Goal: Information Seeking & Learning: Understand process/instructions

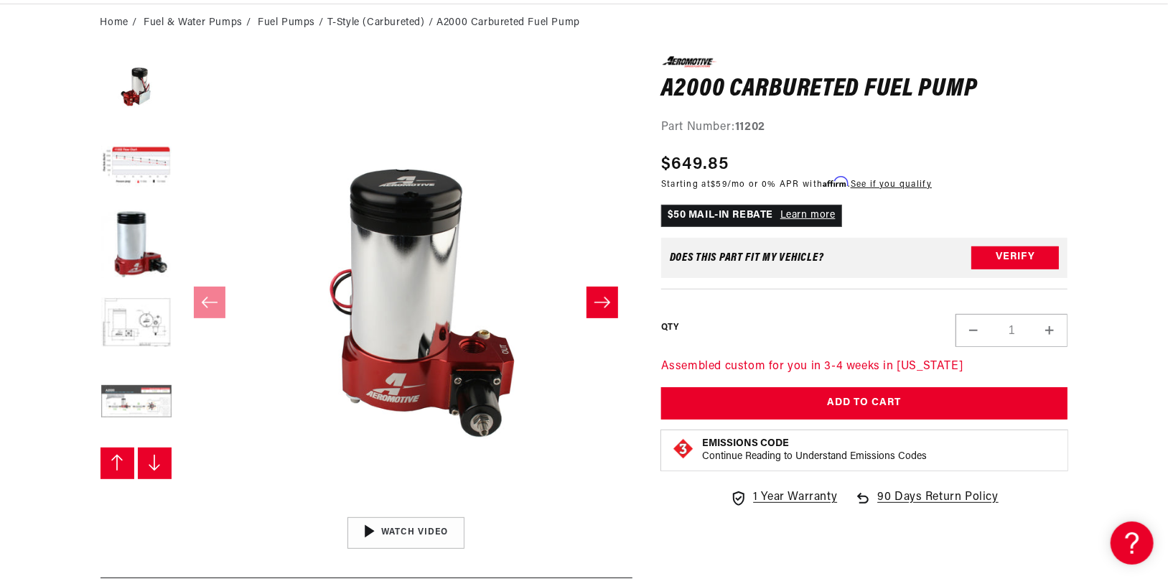
scroll to position [236, 0]
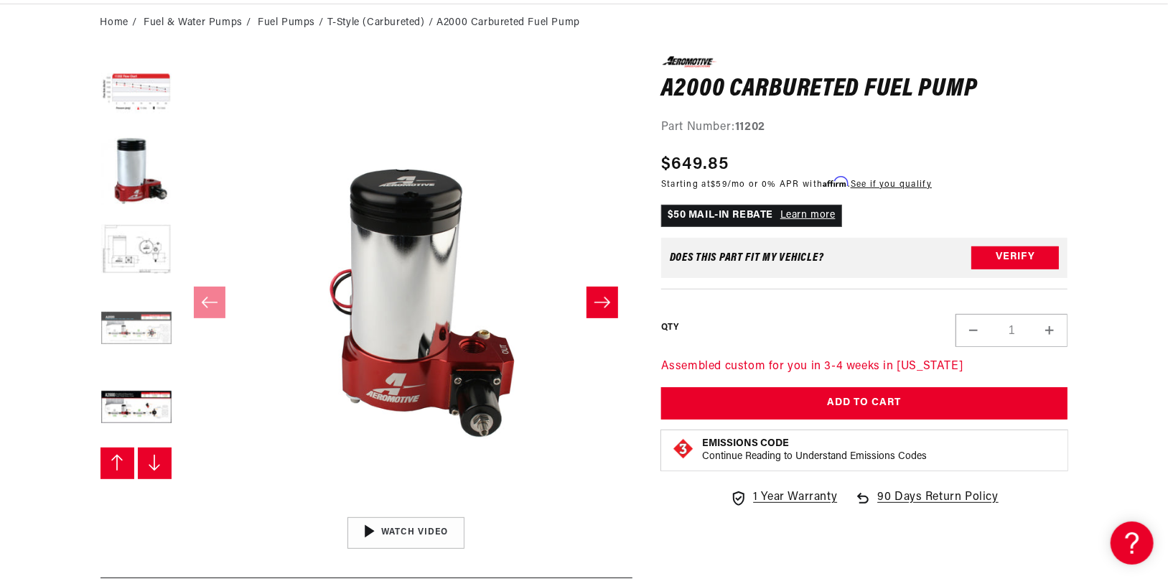
click at [136, 340] on button "Load image 7 in gallery view" at bounding box center [137, 330] width 72 height 72
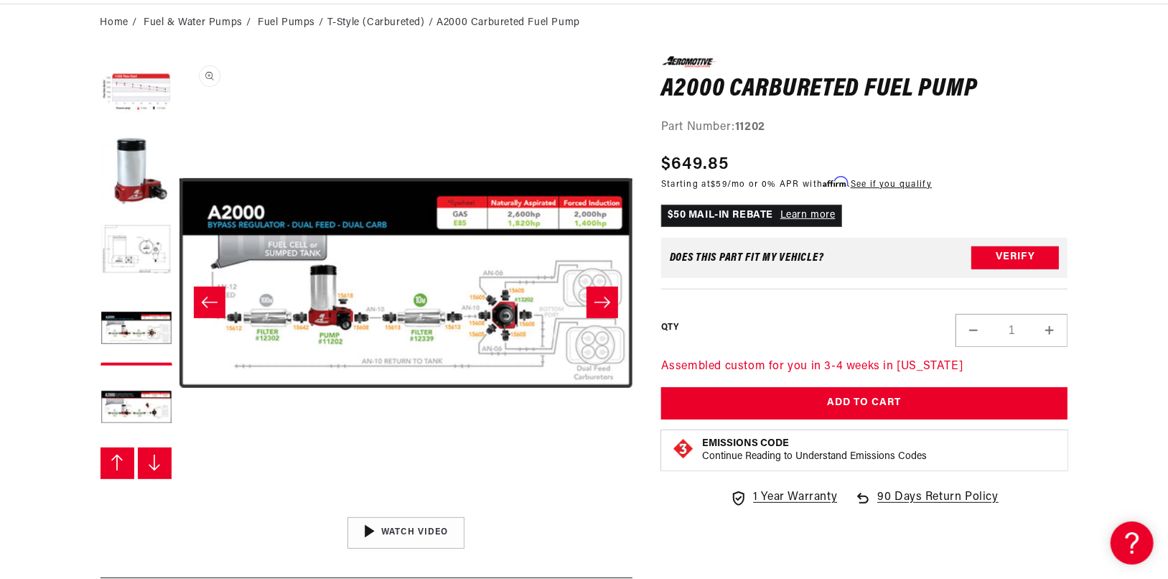
scroll to position [0, 1821]
click at [155, 409] on button "Load image 8 in gallery view" at bounding box center [137, 409] width 72 height 72
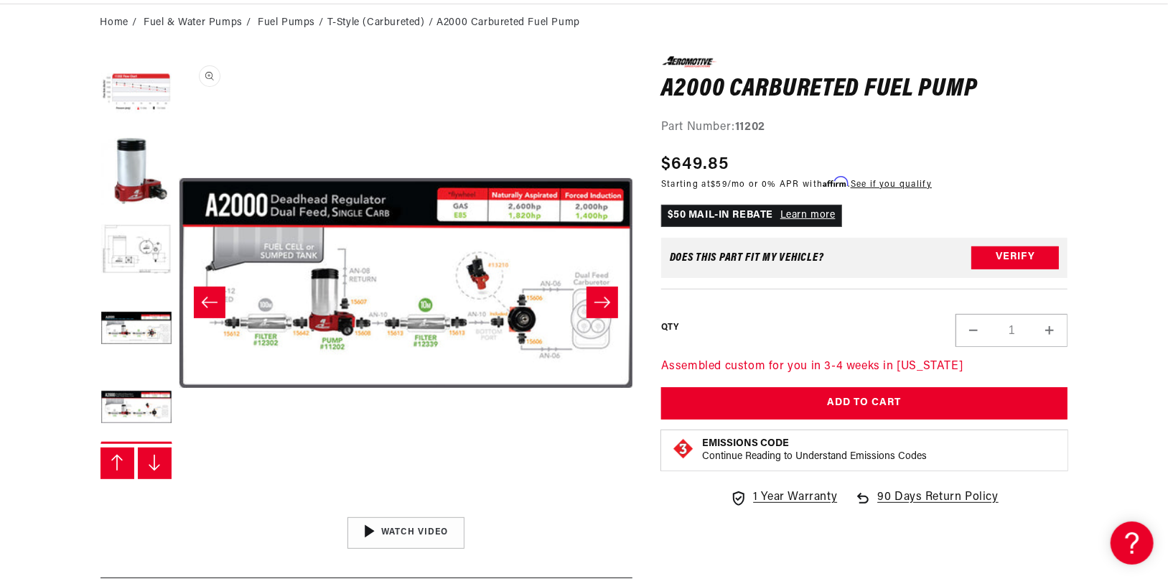
scroll to position [0, 2731]
click at [180, 510] on button "Open media 8 in modal" at bounding box center [180, 510] width 0 height 0
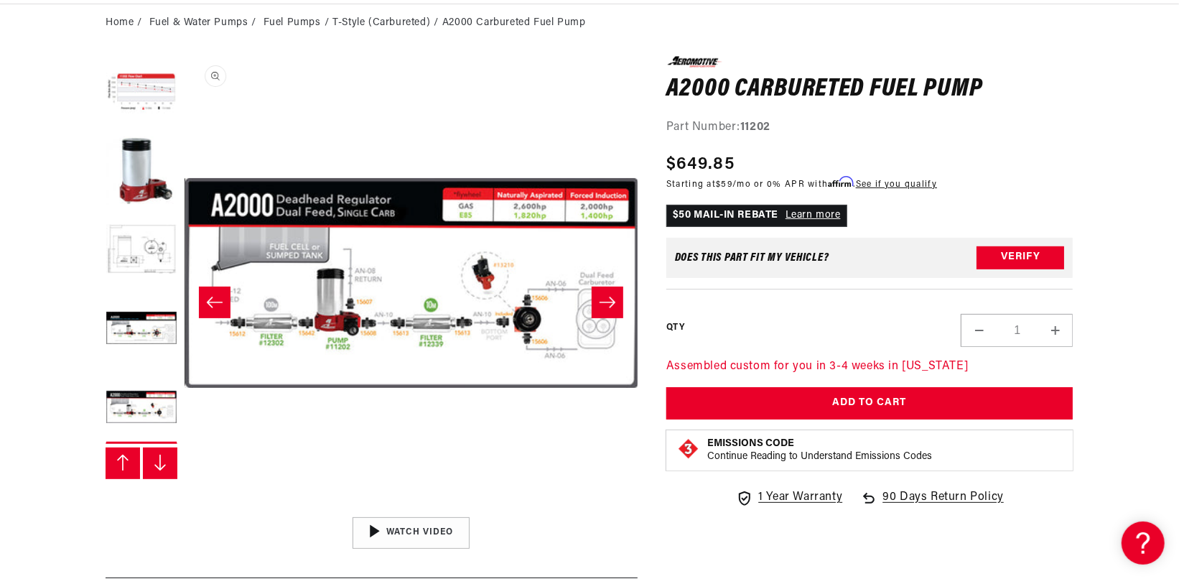
scroll to position [91, 0]
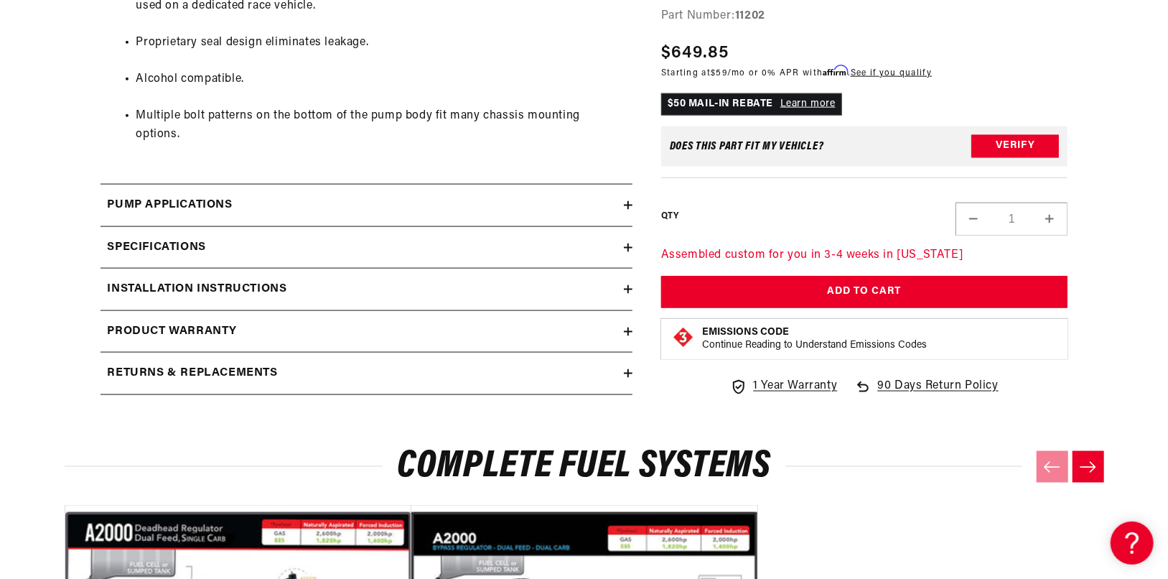
scroll to position [1077, 0]
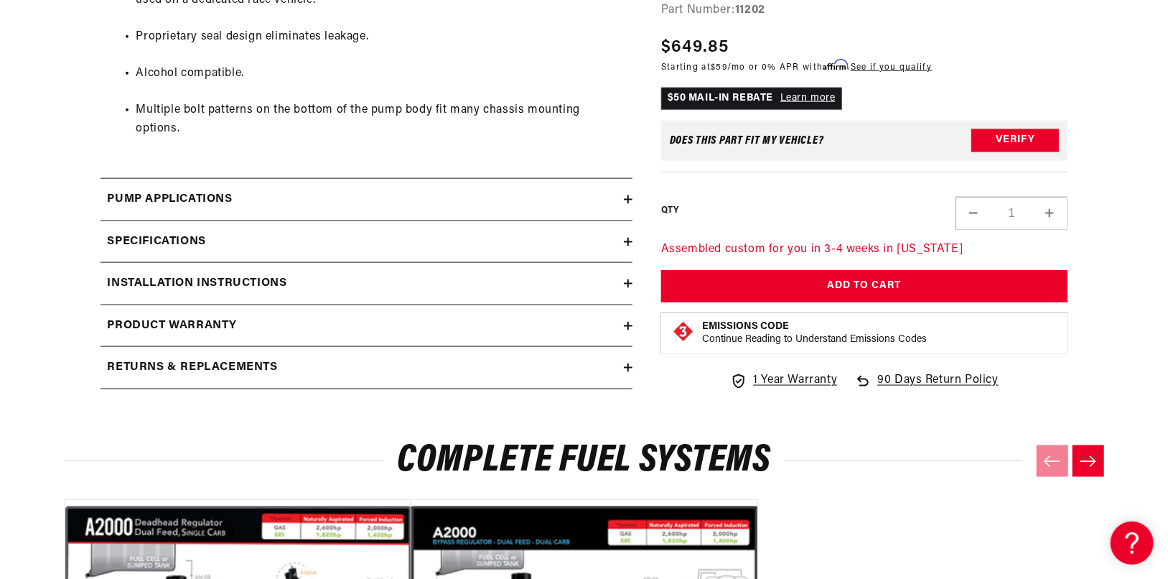
click at [269, 190] on div "Pump Applications" at bounding box center [363, 199] width 524 height 19
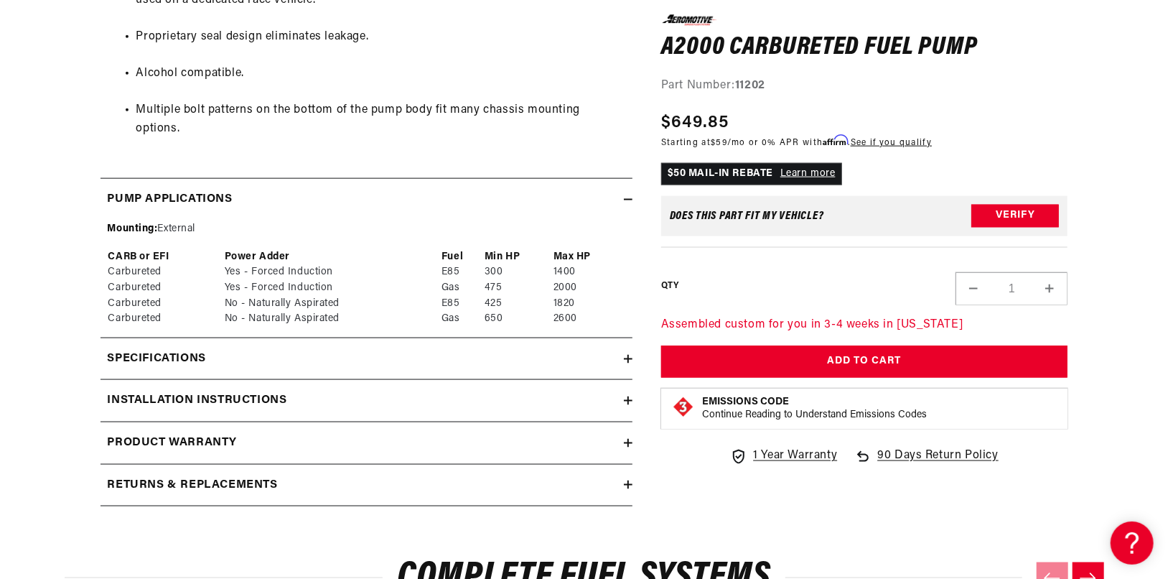
click at [338, 350] on div "Specifications" at bounding box center [363, 359] width 524 height 19
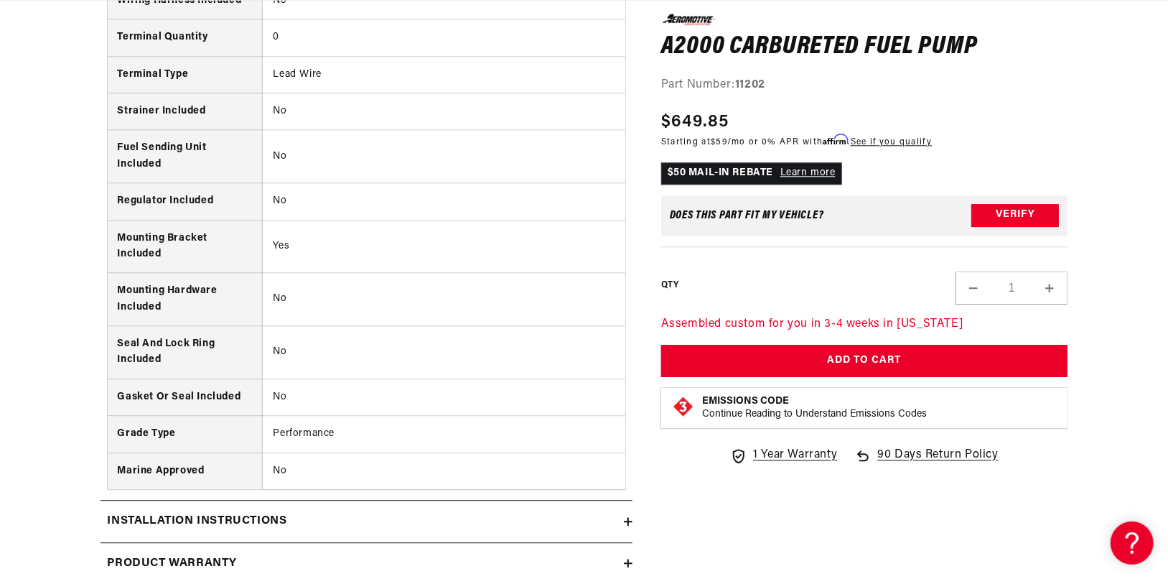
scroll to position [2298, 0]
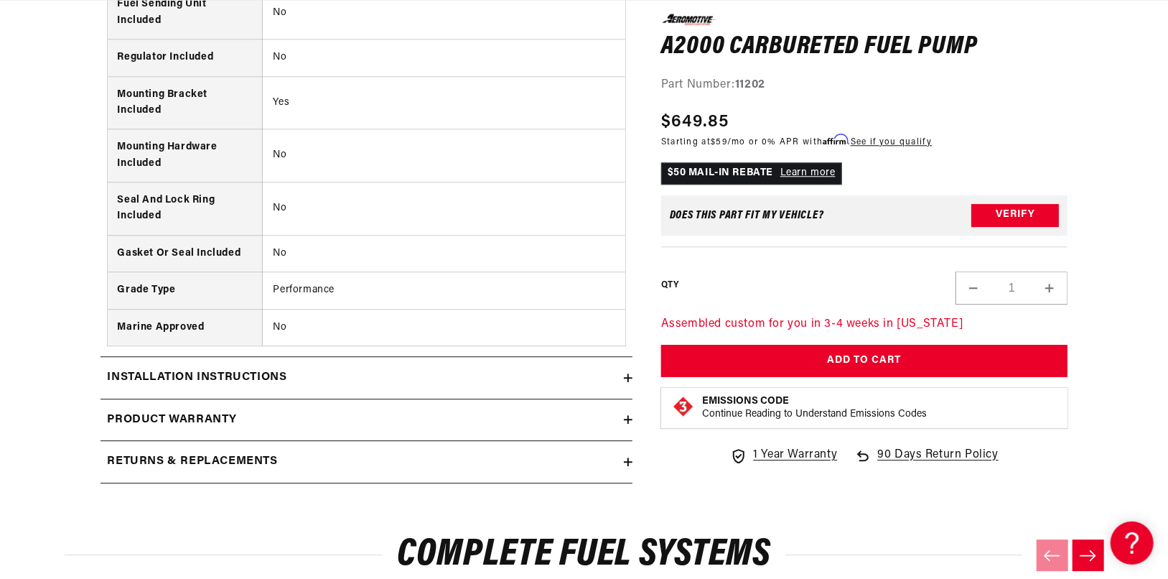
click at [312, 368] on div "Installation Instructions" at bounding box center [363, 377] width 524 height 19
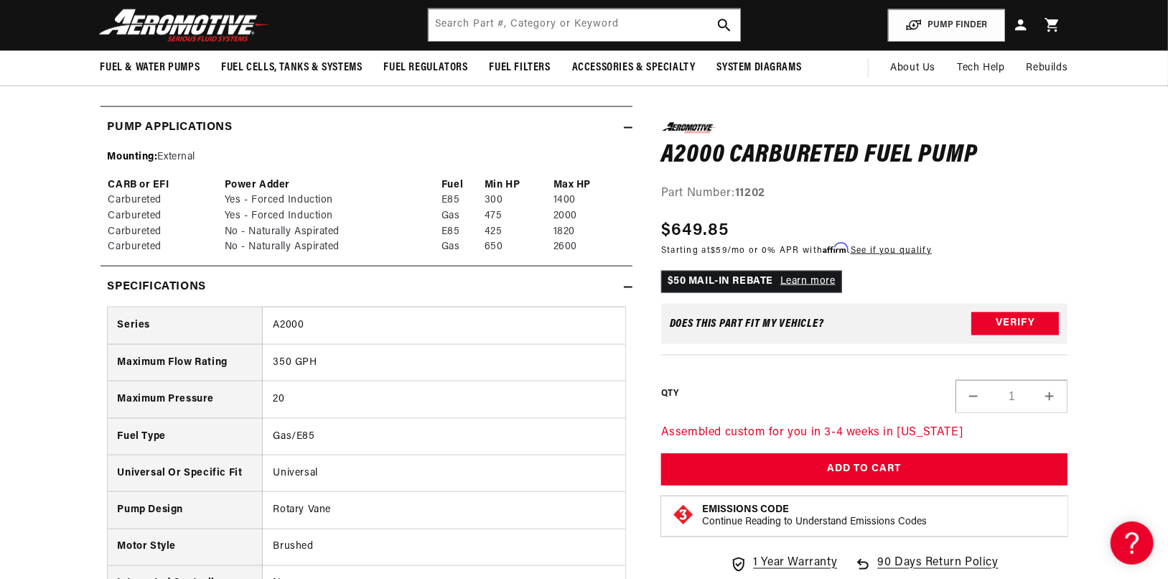
scroll to position [0, 1821]
drag, startPoint x: 0, startPoint y: 412, endPoint x: 0, endPoint y: 353, distance: 58.9
click at [0, 412] on section "0.0 star rating Write a review A2000 Carbureted Fuel Pump A2000 Carbureted Fuel…" at bounding box center [584, 383] width 1168 height 2695
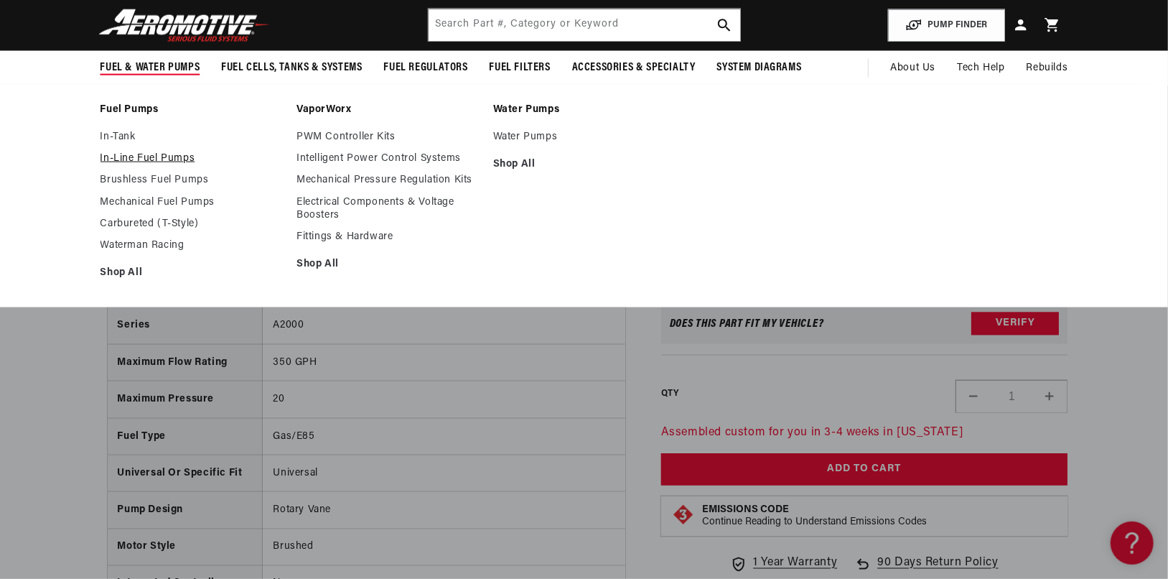
scroll to position [0, 910]
click at [154, 197] on link "Mechanical Fuel Pumps" at bounding box center [192, 202] width 182 height 13
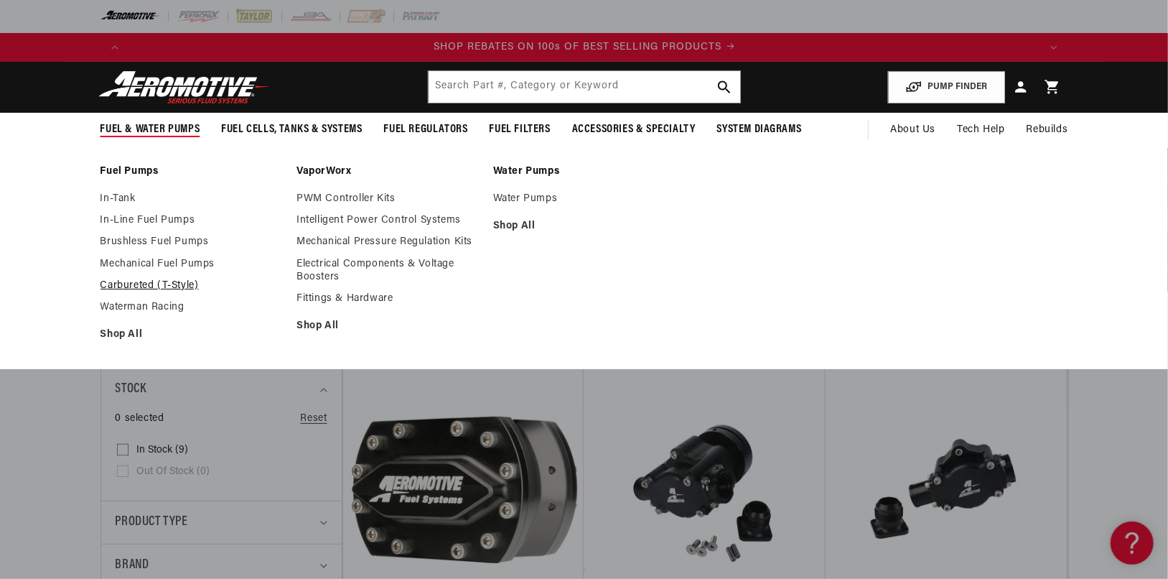
click at [163, 283] on link "Carbureted (T-Style)" at bounding box center [192, 285] width 182 height 13
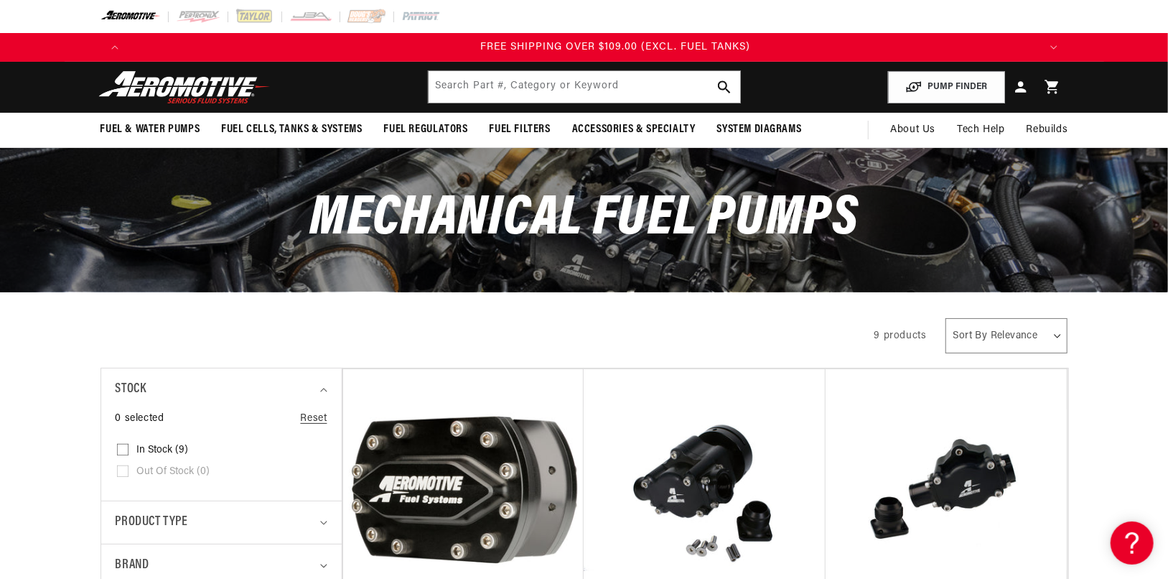
scroll to position [0, 2723]
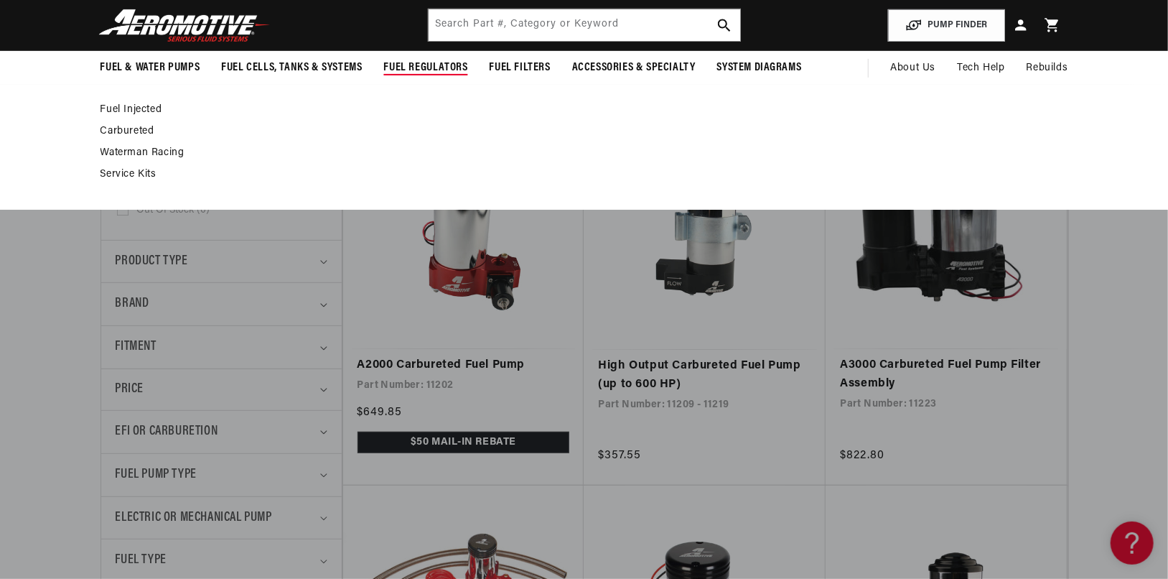
click at [137, 130] on link "Carbureted" at bounding box center [578, 131] width 954 height 13
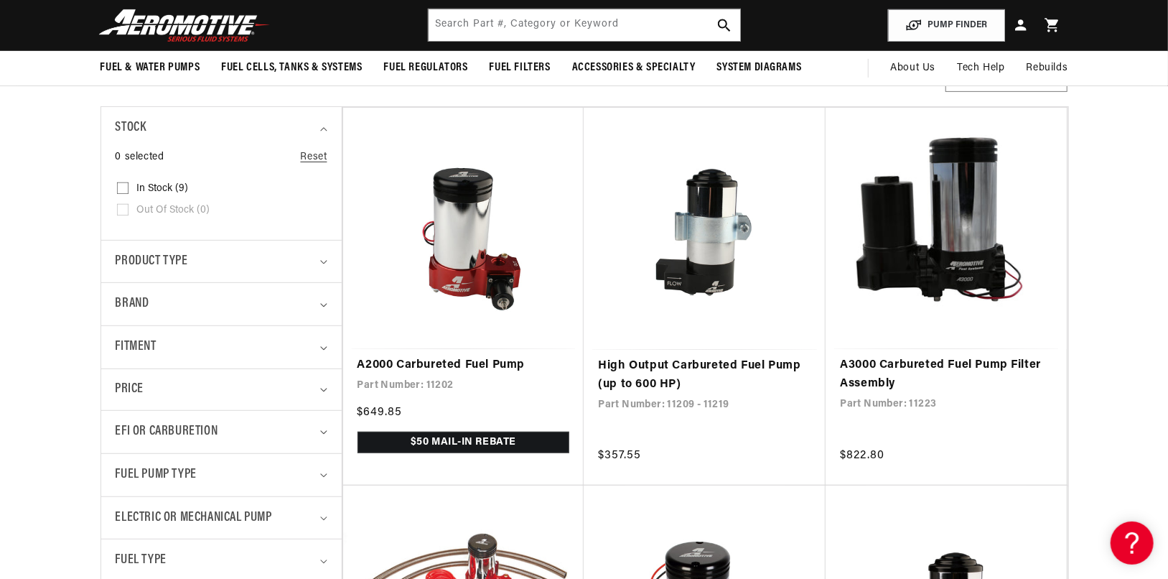
scroll to position [0, 2573]
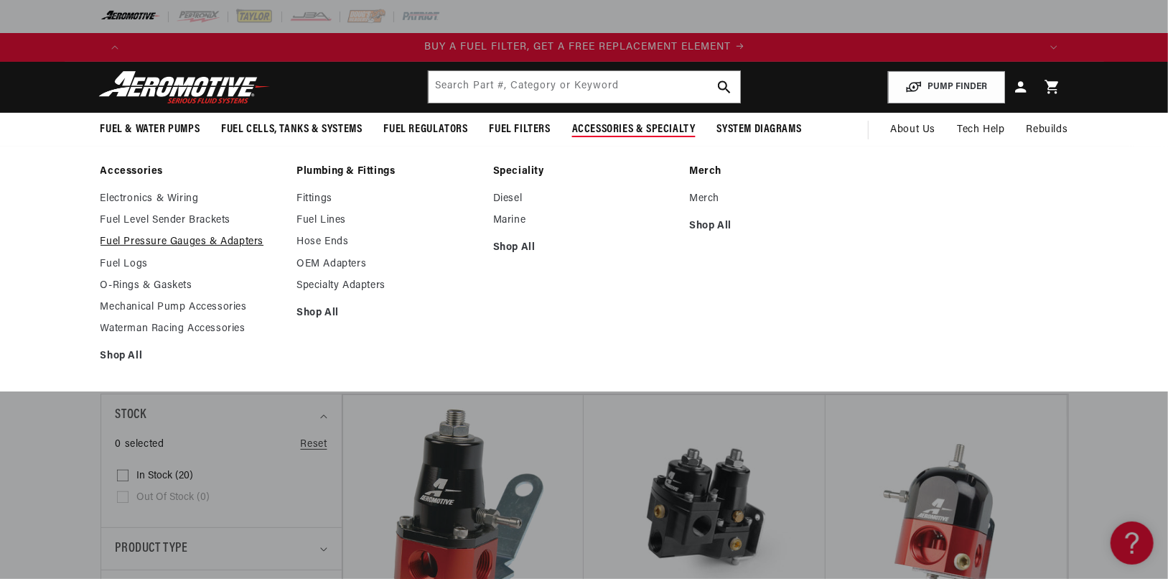
click at [168, 243] on link "Fuel Pressure Gauges & Adapters" at bounding box center [192, 242] width 182 height 13
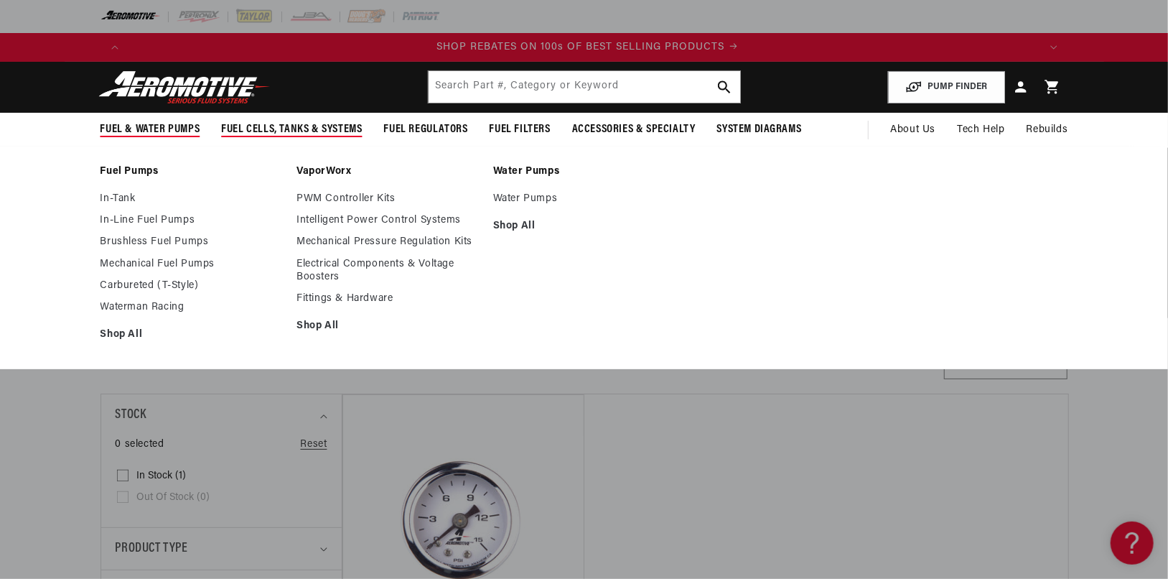
scroll to position [0, 1821]
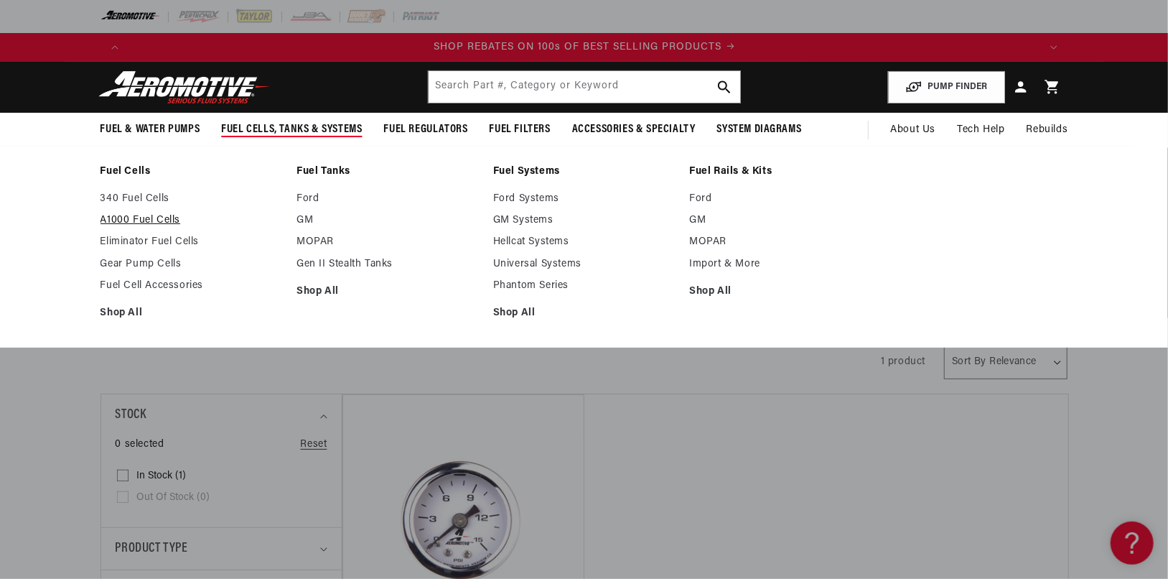
click at [167, 220] on link "A1000 Fuel Cells" at bounding box center [192, 220] width 182 height 13
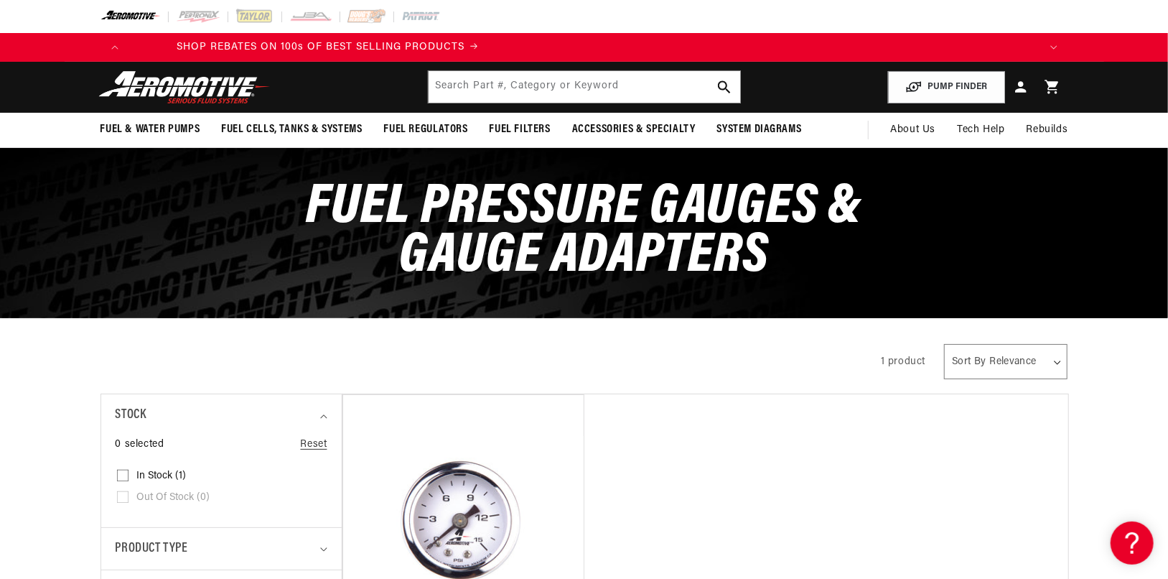
scroll to position [0, 2589]
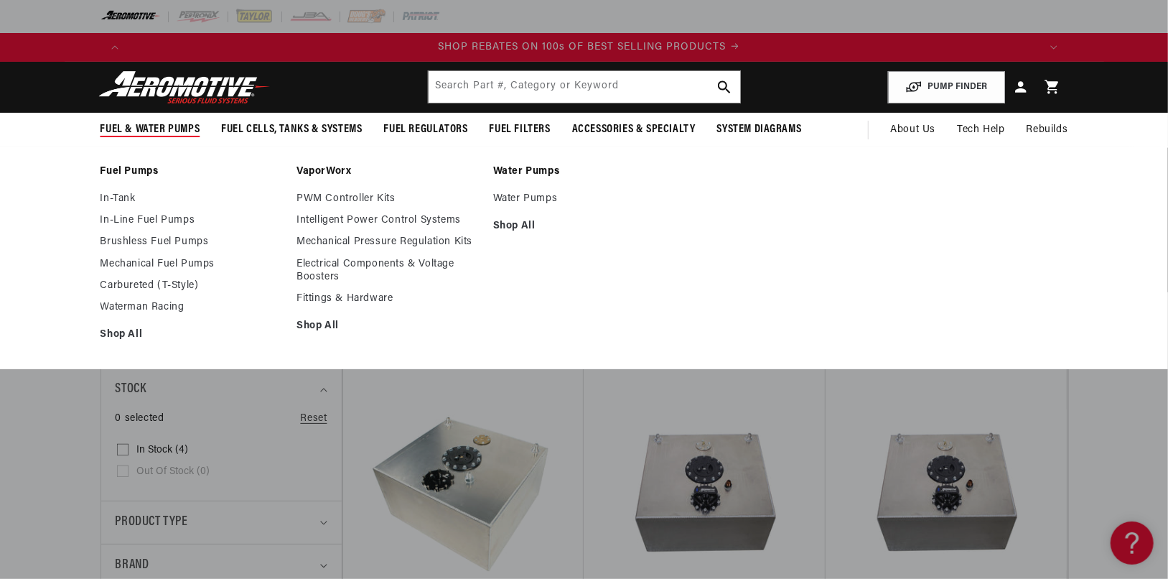
scroll to position [0, 1821]
click at [159, 243] on link "Brushless Fuel Pumps" at bounding box center [192, 242] width 182 height 13
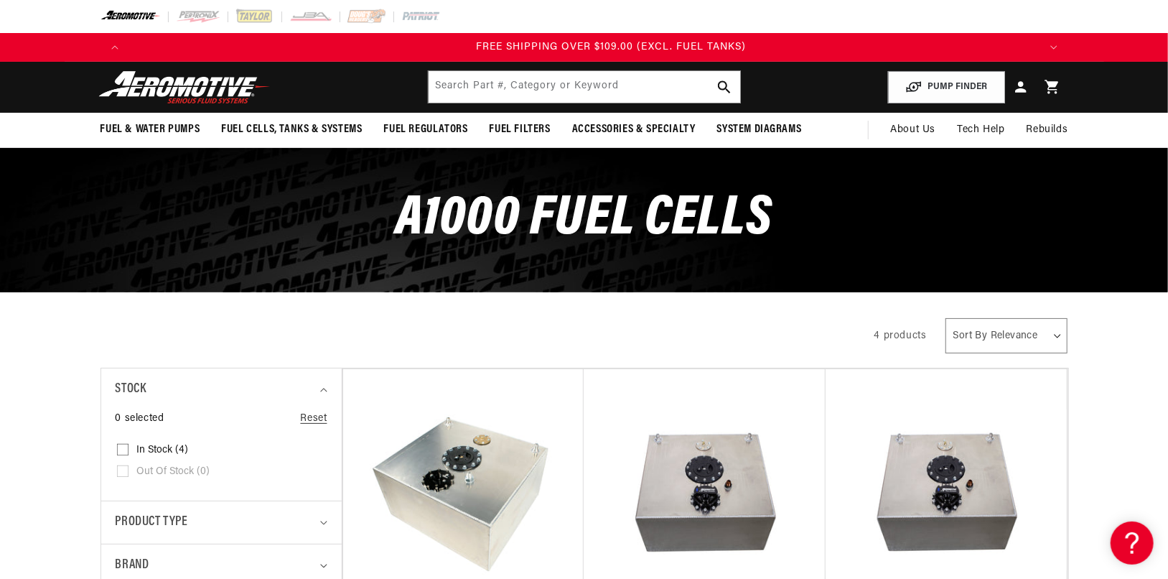
scroll to position [0, 2725]
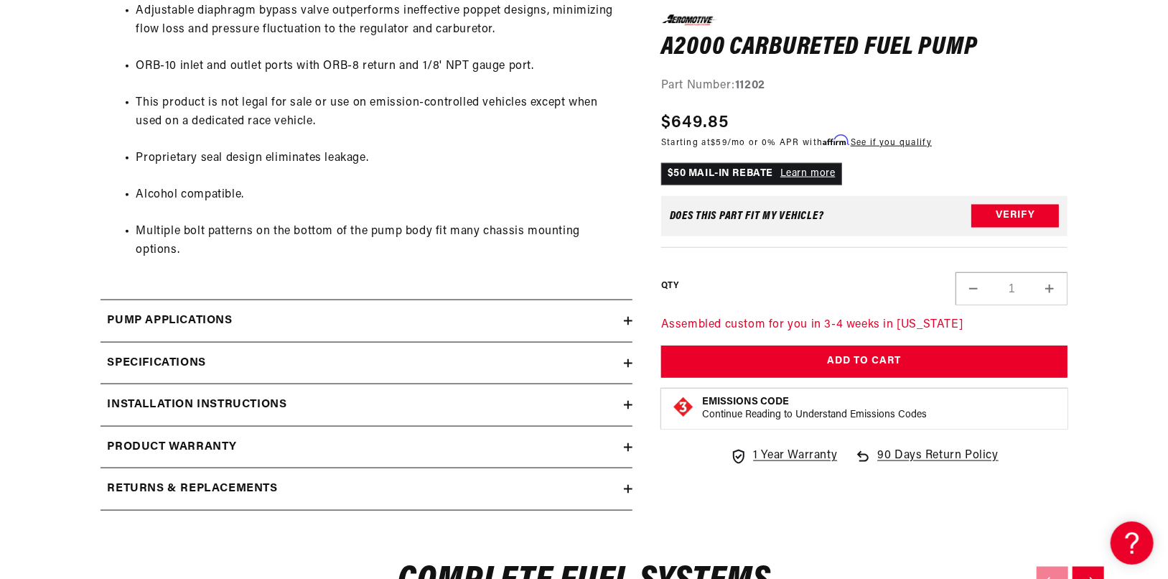
scroll to position [1005, 0]
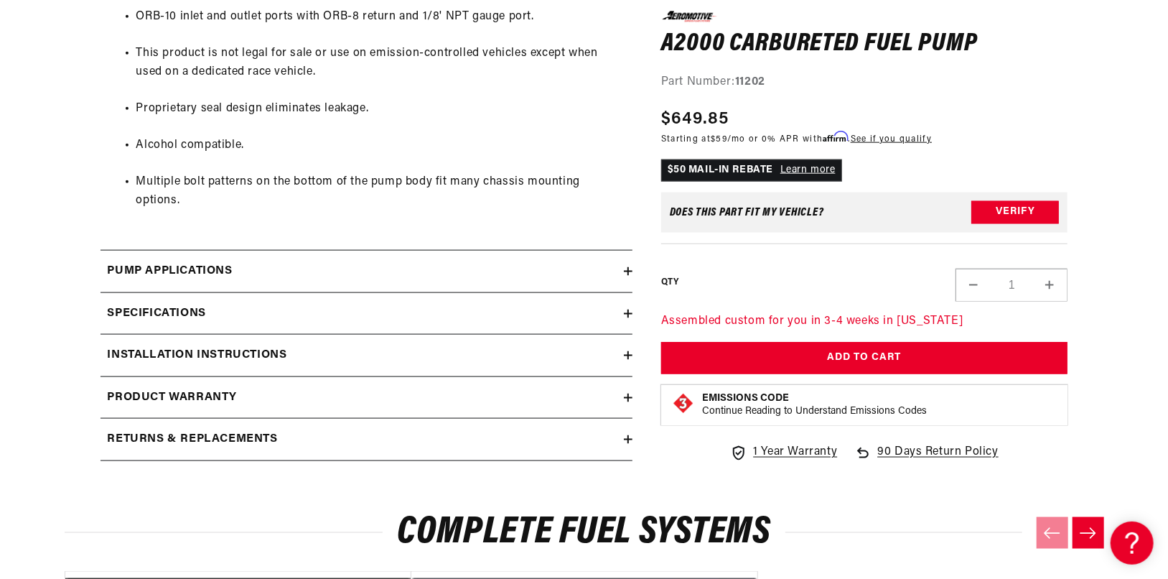
click at [345, 304] on div "Specifications" at bounding box center [363, 313] width 524 height 19
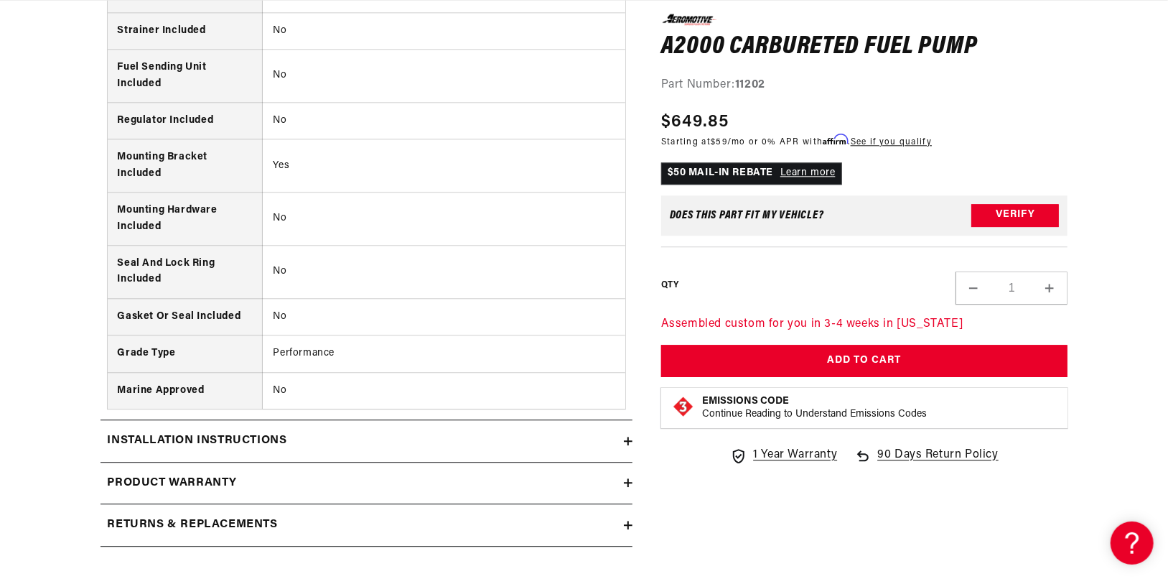
scroll to position [2154, 0]
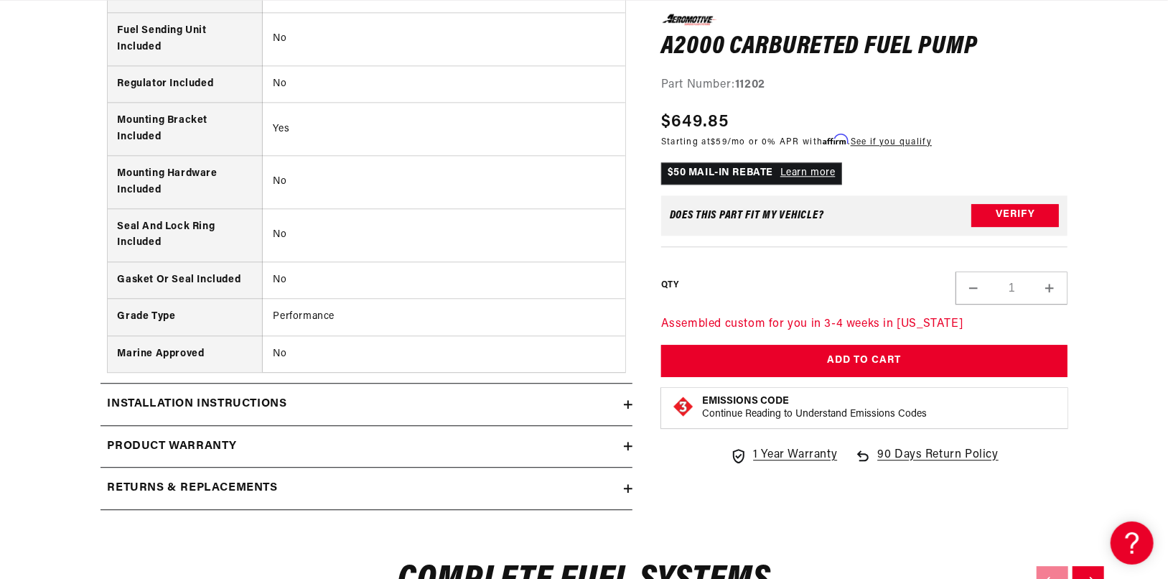
click at [310, 383] on summary "Installation Instructions" at bounding box center [367, 404] width 532 height 42
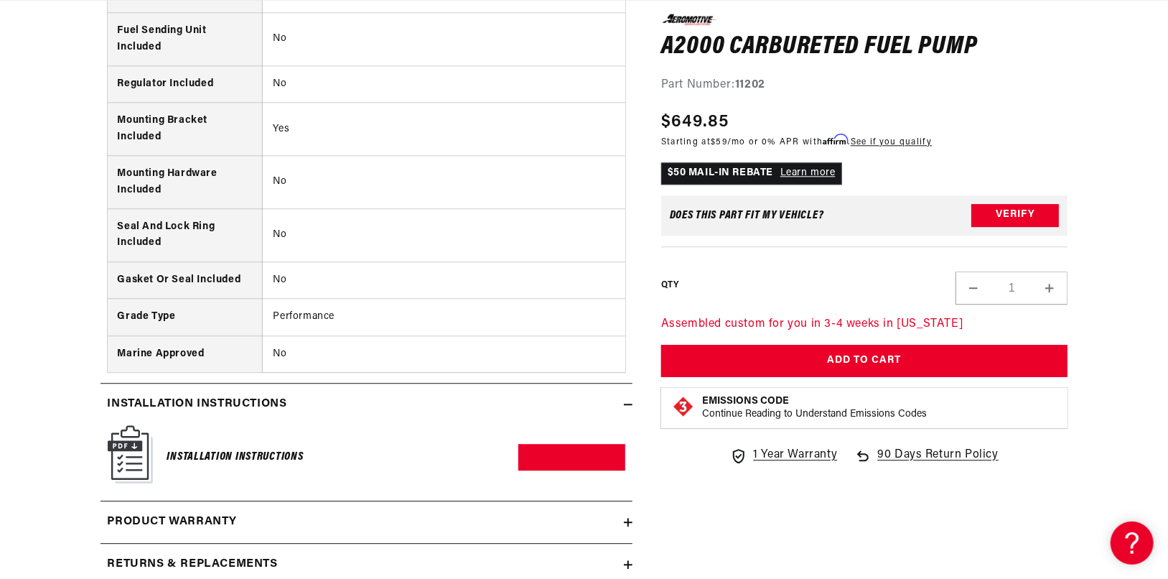
click at [310, 383] on summary "Installation Instructions" at bounding box center [367, 404] width 532 height 42
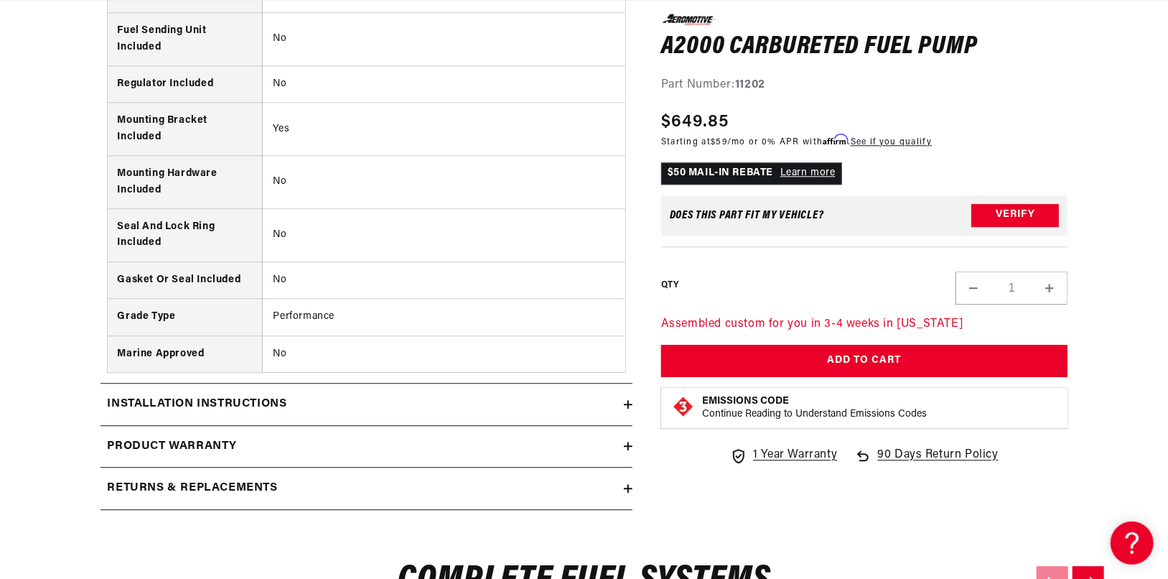
scroll to position [0, 0]
click at [315, 392] on summary "Installation Instructions" at bounding box center [367, 404] width 532 height 42
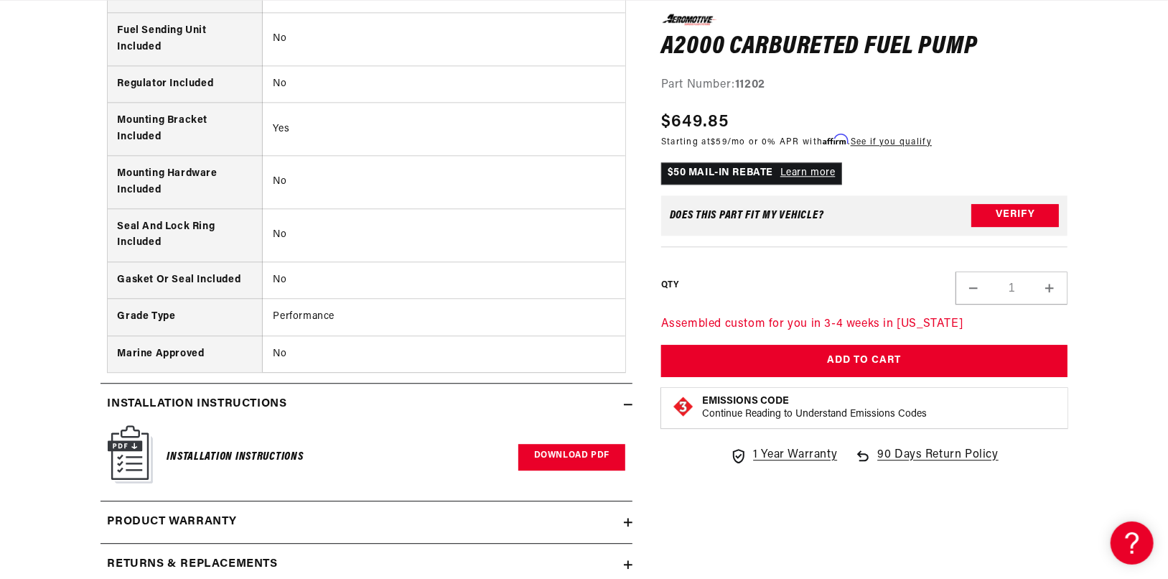
click at [580, 444] on link "Download PDF" at bounding box center [572, 457] width 107 height 27
